Goal: Task Accomplishment & Management: Manage account settings

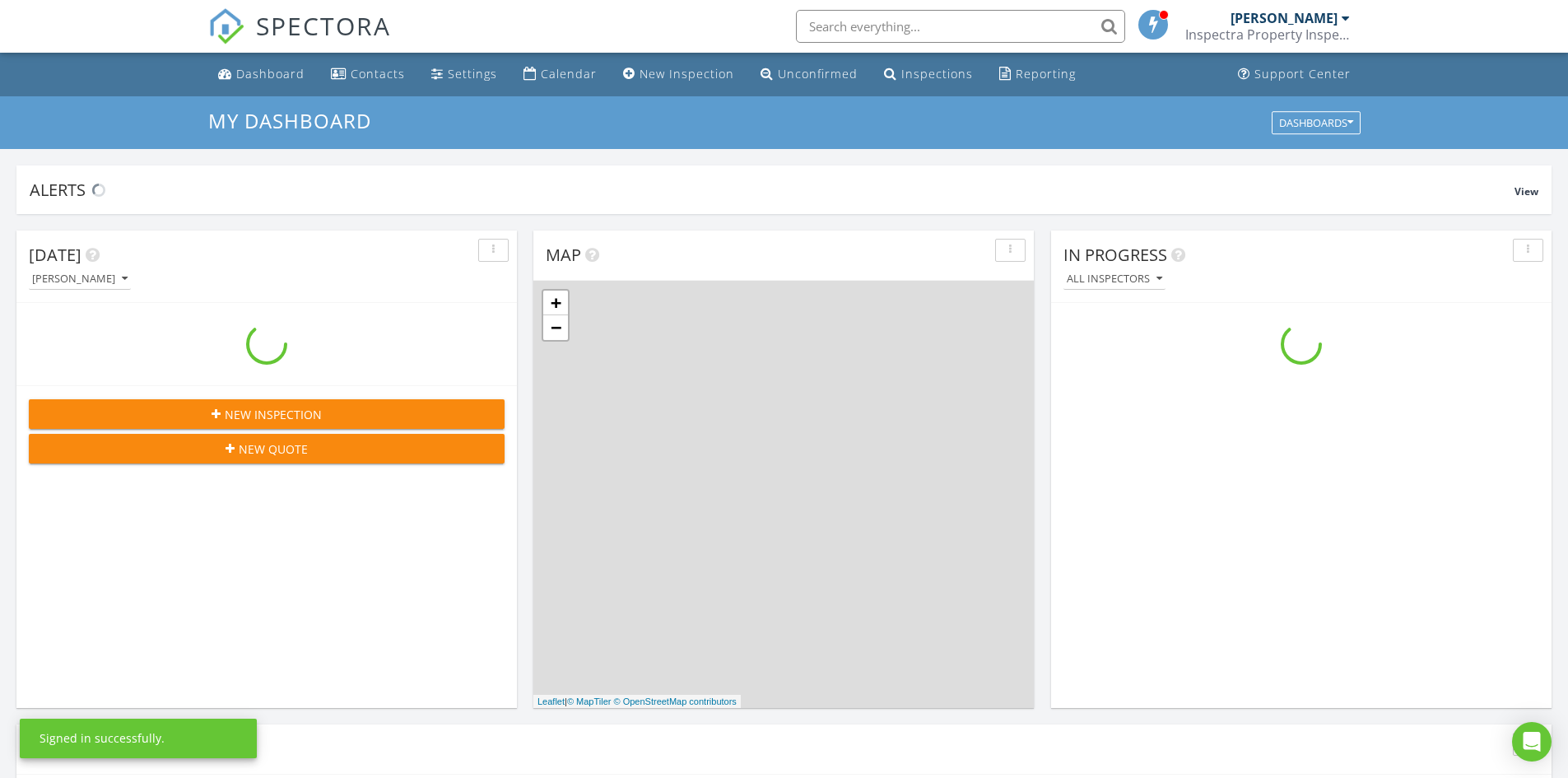
scroll to position [1523, 1594]
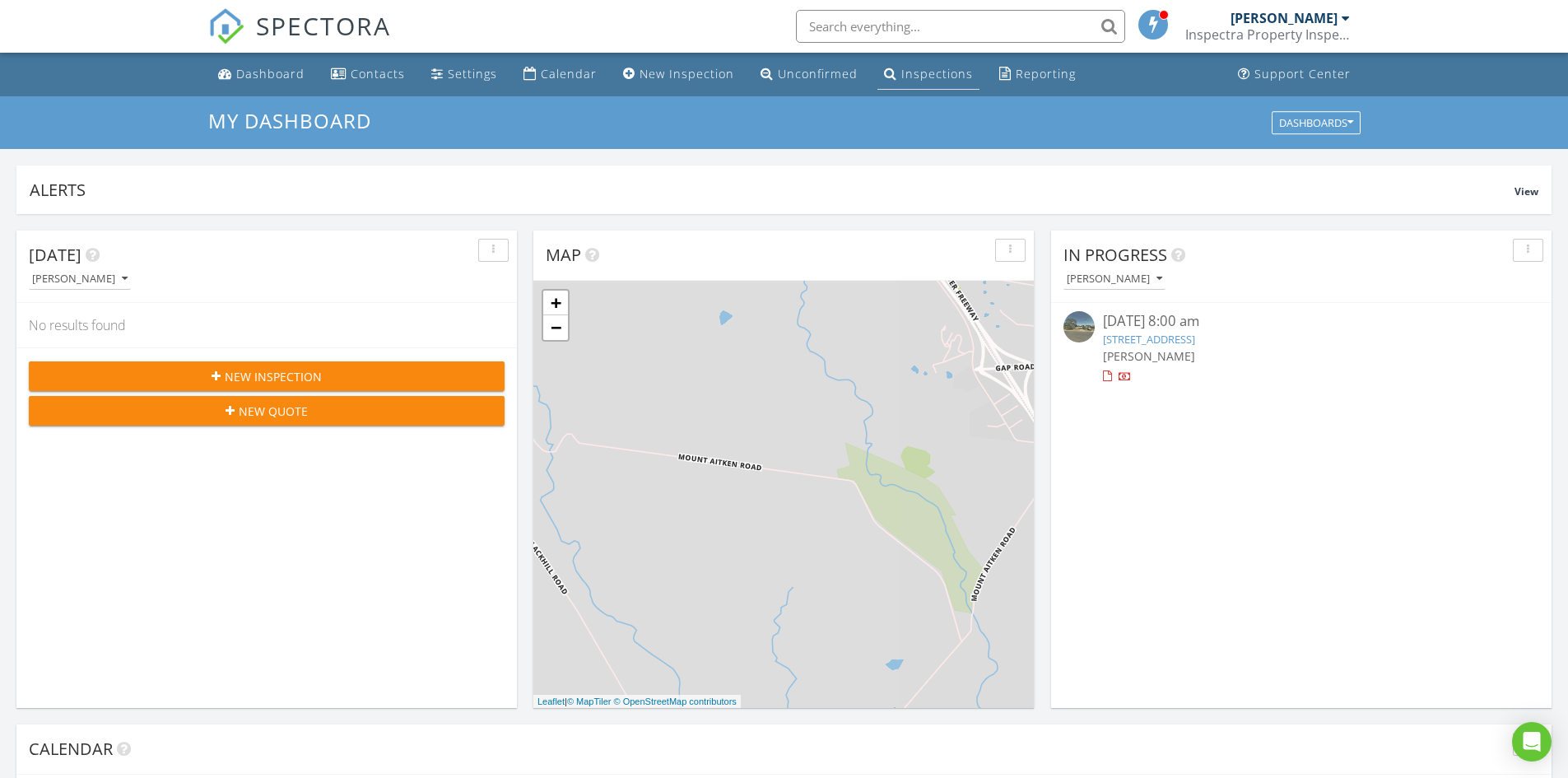
click at [907, 70] on div "Inspections" at bounding box center [937, 73] width 71 height 16
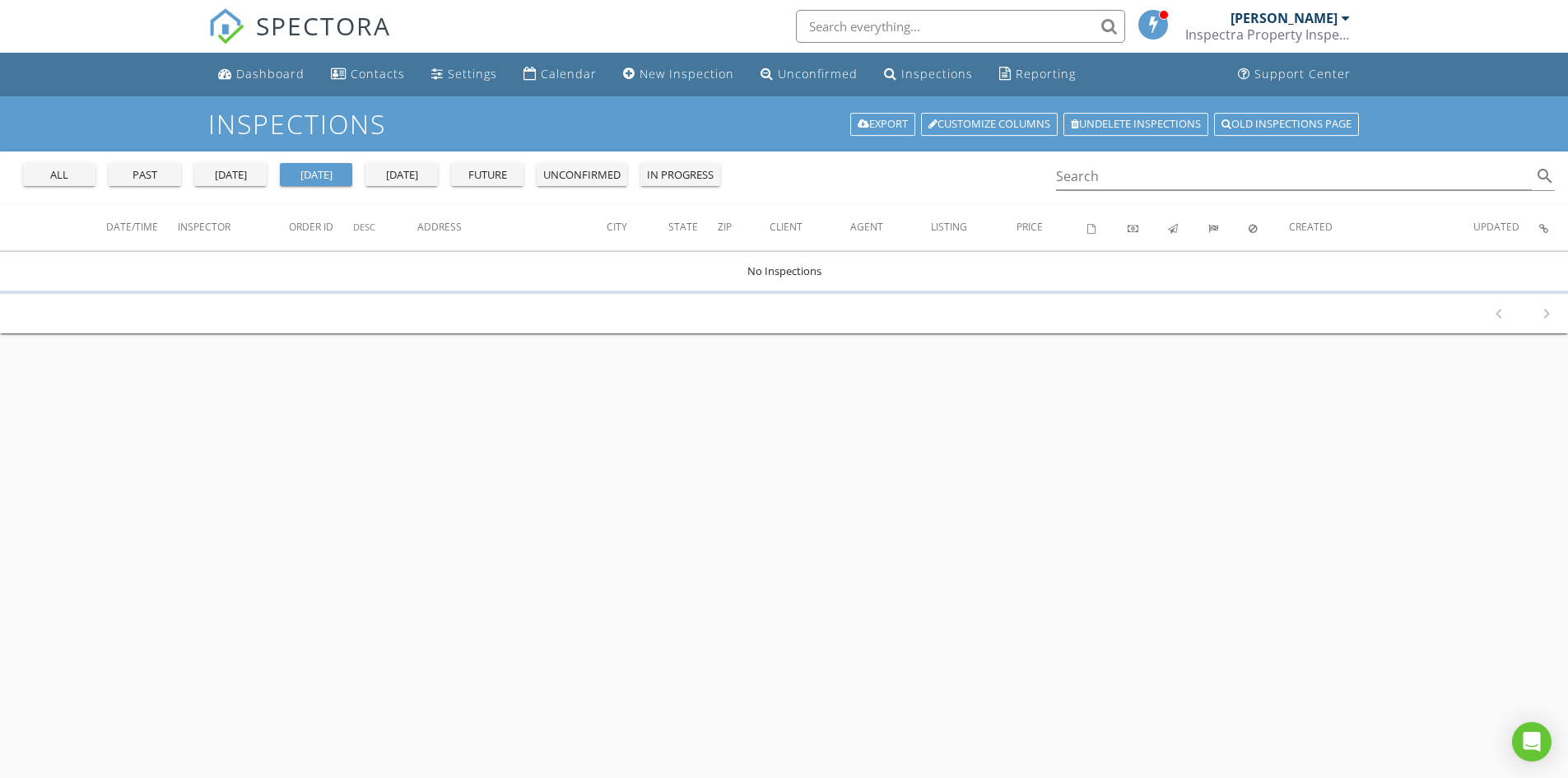
click at [78, 187] on div "all past [DATE] [DATE] [DATE] future unconfirmed in progress" at bounding box center [371, 171] width 710 height 40
click at [71, 169] on div "all" at bounding box center [59, 175] width 59 height 17
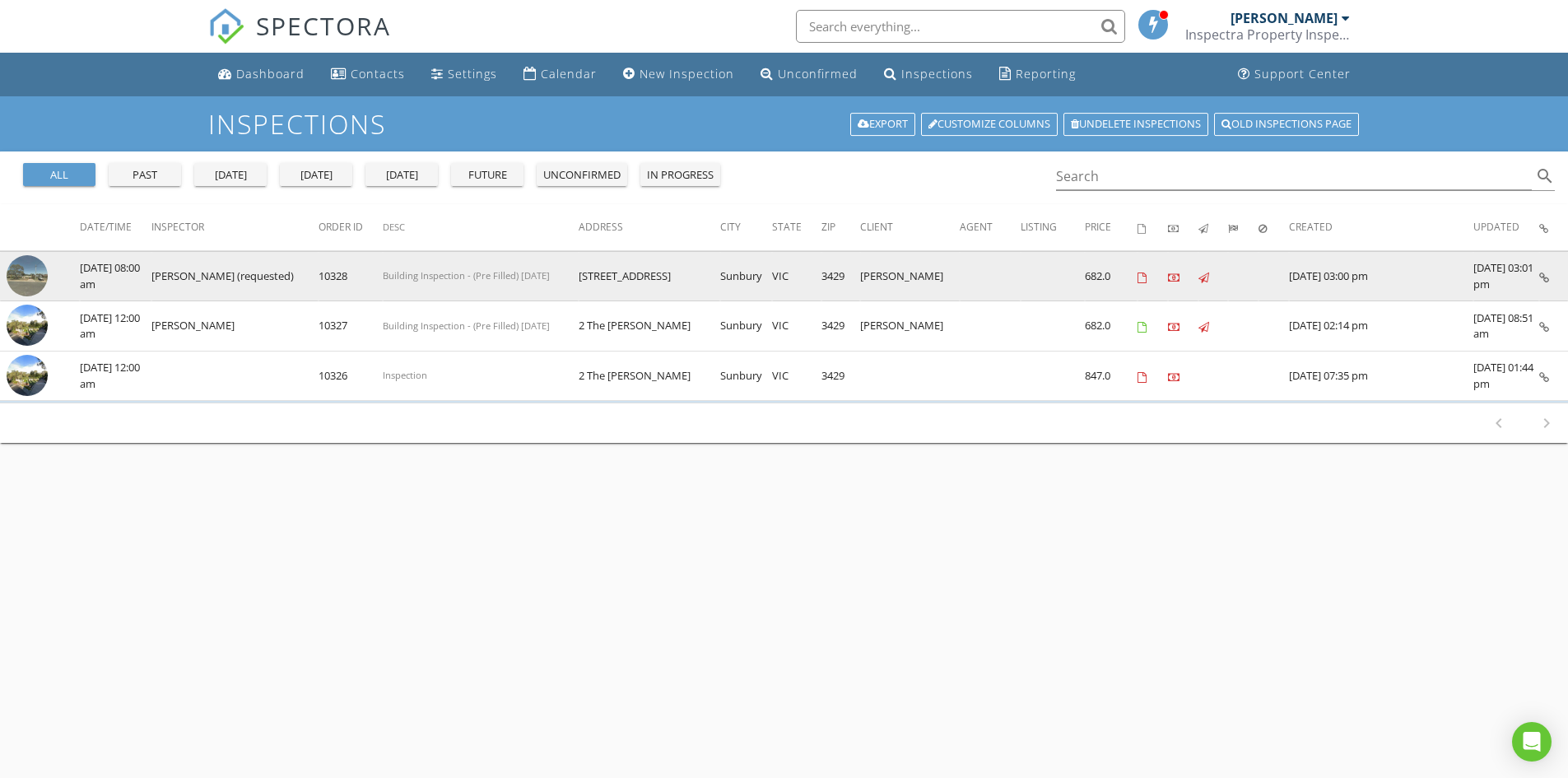
click at [32, 278] on img at bounding box center [27, 276] width 42 height 42
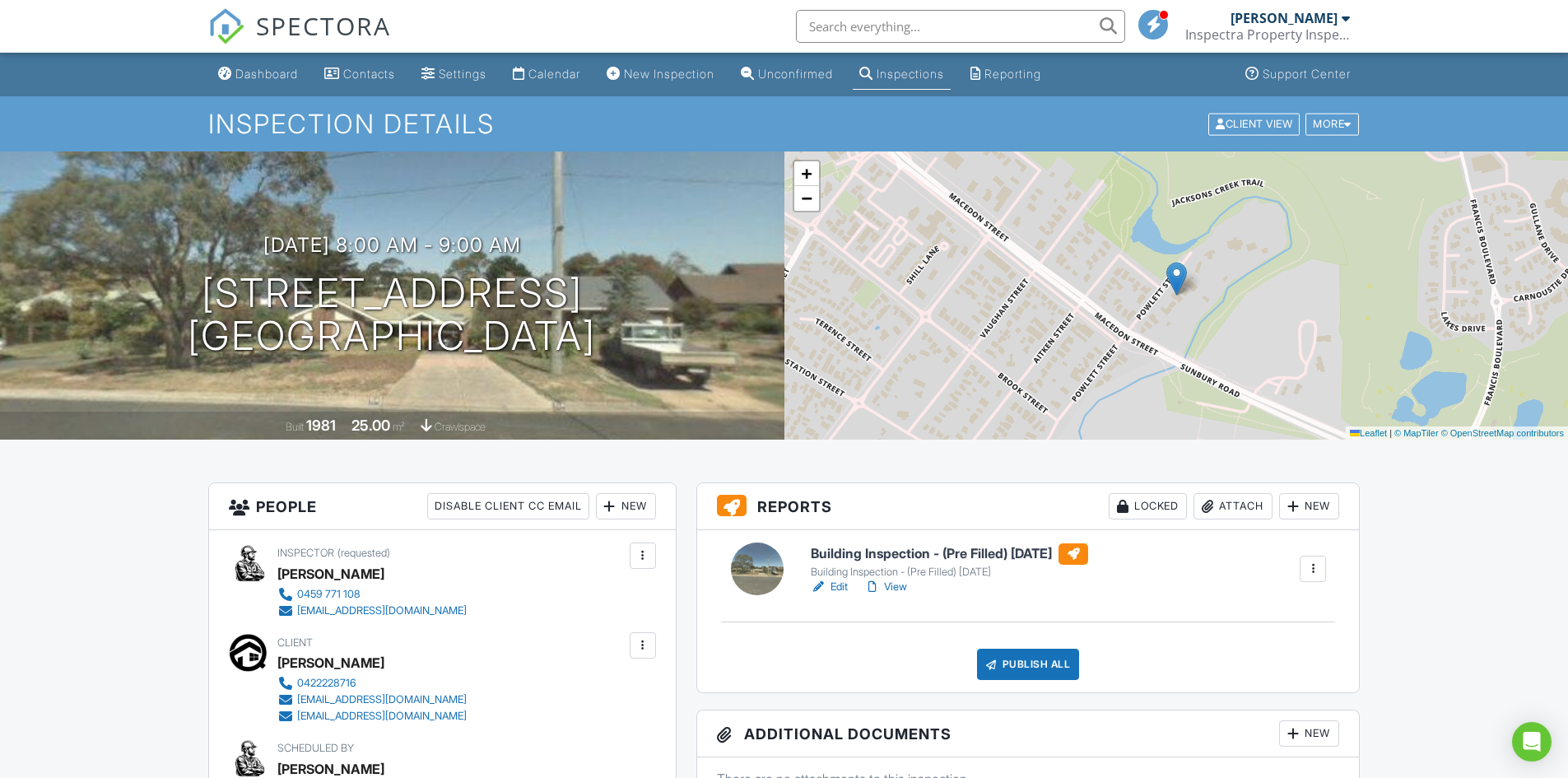
click at [838, 585] on link "Edit" at bounding box center [829, 587] width 37 height 17
